Goal: Navigation & Orientation: Find specific page/section

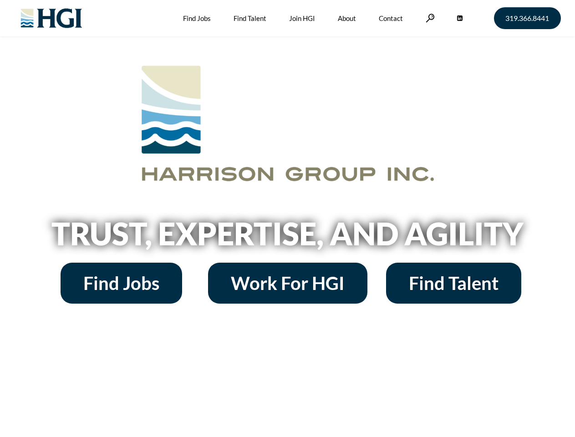
click at [287, 218] on h2 "Trust, Expertise, and Agility" at bounding box center [287, 233] width 519 height 31
click at [428, 18] on link at bounding box center [429, 18] width 9 height 9
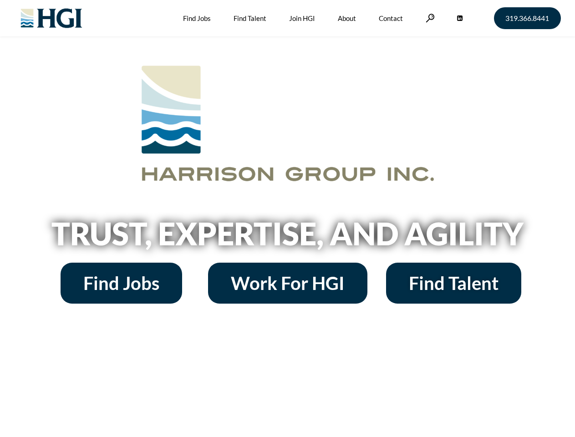
click at [287, 218] on h2 "Trust, Expertise, and Agility" at bounding box center [287, 233] width 519 height 31
click at [428, 18] on link at bounding box center [429, 18] width 9 height 9
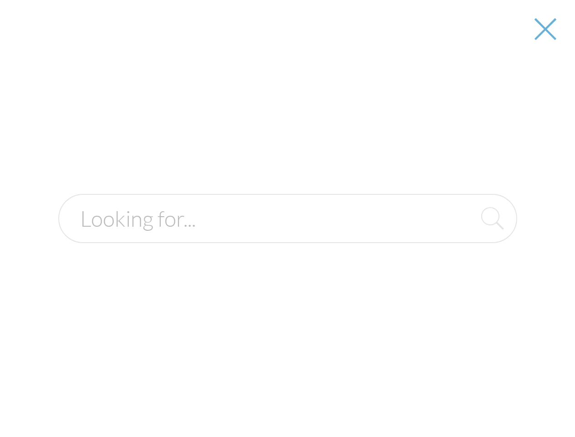
click at [287, 237] on h2 "Trust, Expertise, and Agility" at bounding box center [287, 233] width 519 height 31
